Goal: Transaction & Acquisition: Obtain resource

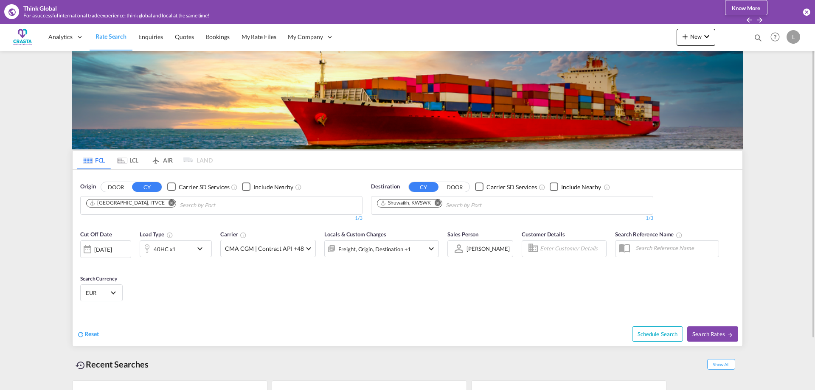
click at [168, 205] on md-icon "Remove" at bounding box center [171, 202] width 6 height 6
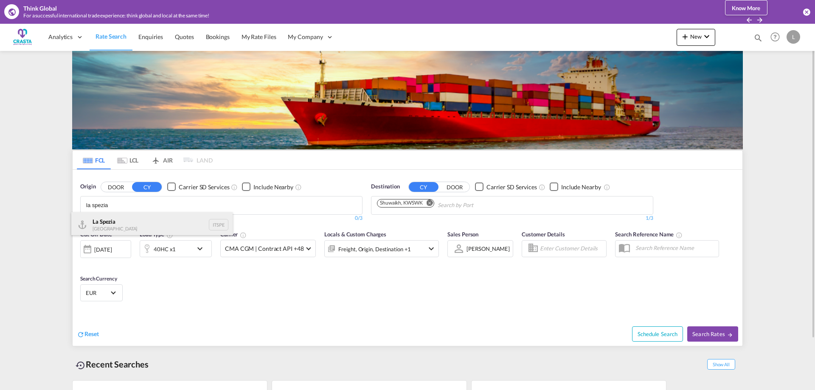
type input "la spezia"
click at [101, 219] on div "La Spezia [GEOGRAPHIC_DATA] ITSPE" at bounding box center [151, 224] width 161 height 25
click at [439, 203] on md-icon "Remove" at bounding box center [437, 202] width 6 height 6
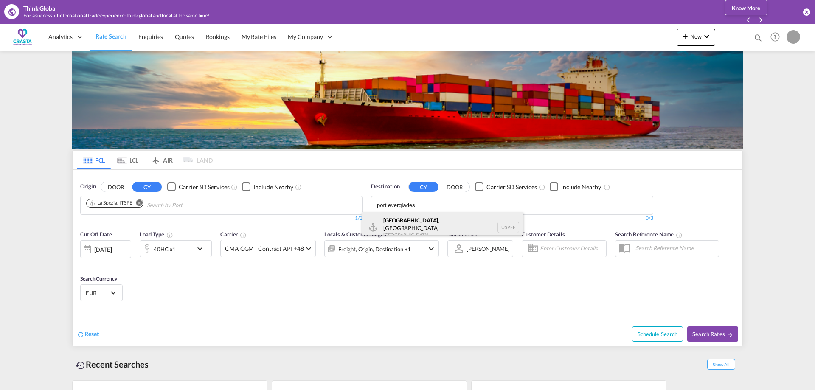
type input "port everglades"
click at [432, 221] on div "[GEOGRAPHIC_DATA] , [GEOGRAPHIC_DATA] [GEOGRAPHIC_DATA] USPEF" at bounding box center [442, 227] width 161 height 31
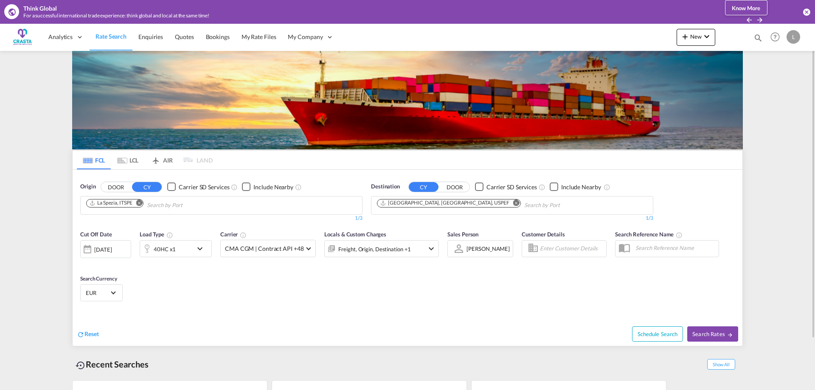
click at [189, 255] on div "40HC x1" at bounding box center [166, 248] width 53 height 17
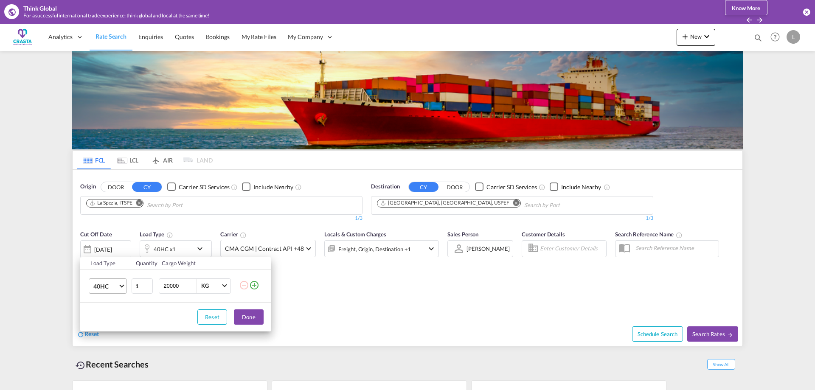
click at [117, 284] on span "40HC" at bounding box center [105, 286] width 25 height 8
click at [106, 249] on div "20GP" at bounding box center [100, 245] width 15 height 8
click at [245, 322] on button "Done" at bounding box center [249, 316] width 30 height 15
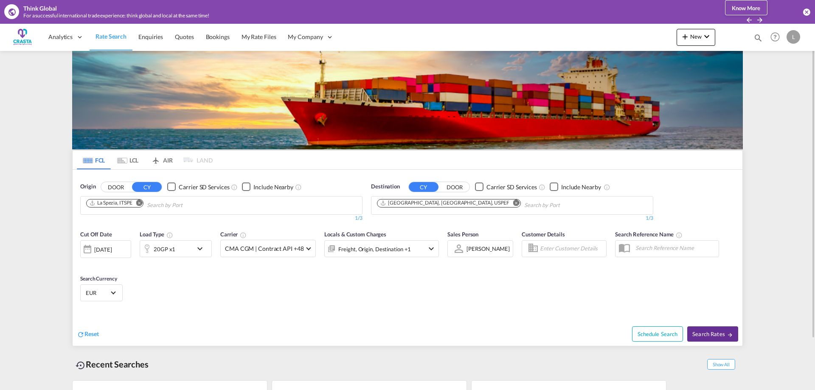
click at [706, 337] on span "Search Rates" at bounding box center [712, 333] width 41 height 7
type input "ITSPE to USPEF / [DATE]"
